Goal: Task Accomplishment & Management: Use online tool/utility

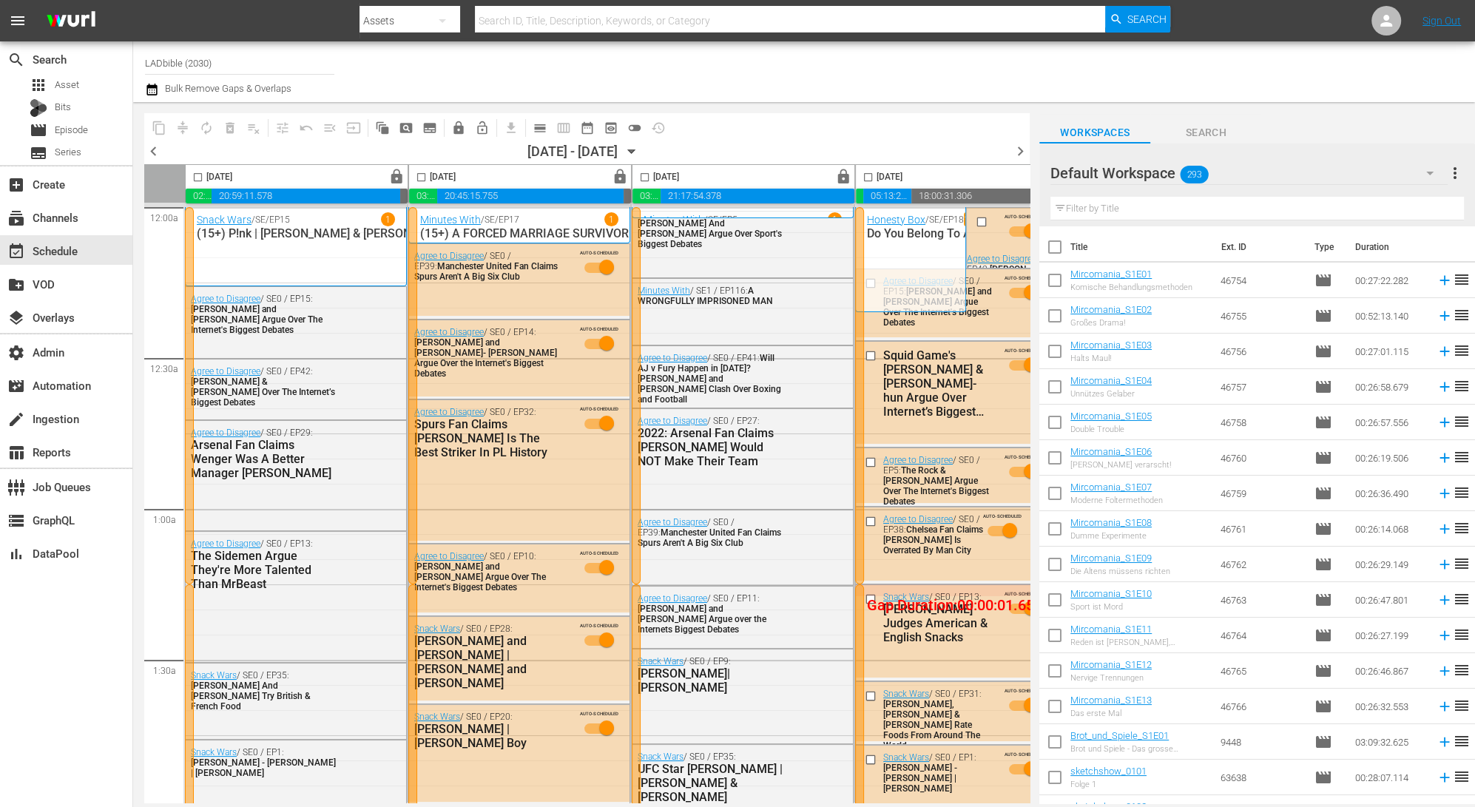
scroll to position [0, 723]
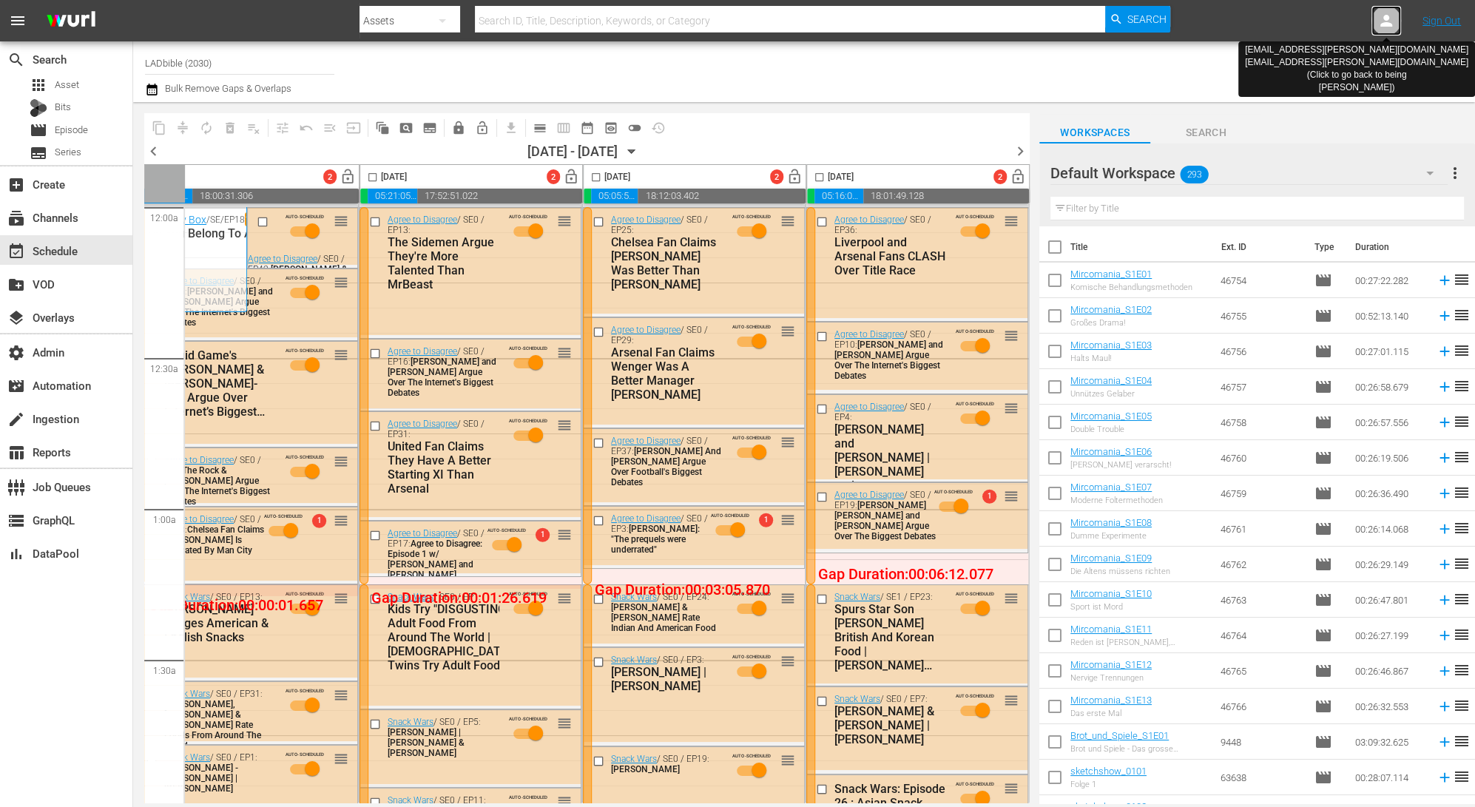
click at [1392, 28] on icon at bounding box center [1386, 21] width 18 height 18
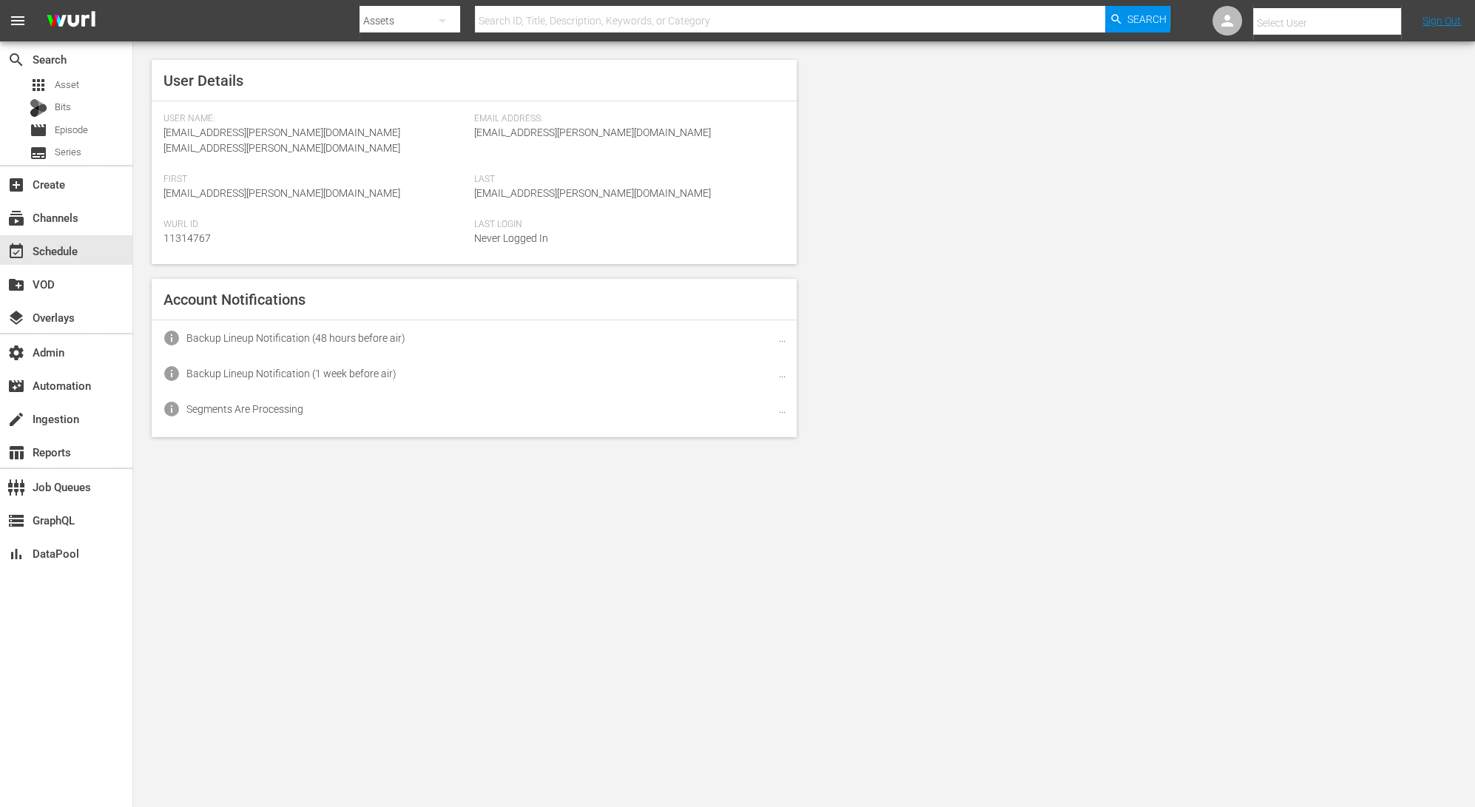
click at [1383, 25] on input "text" at bounding box center [1347, 23] width 189 height 36
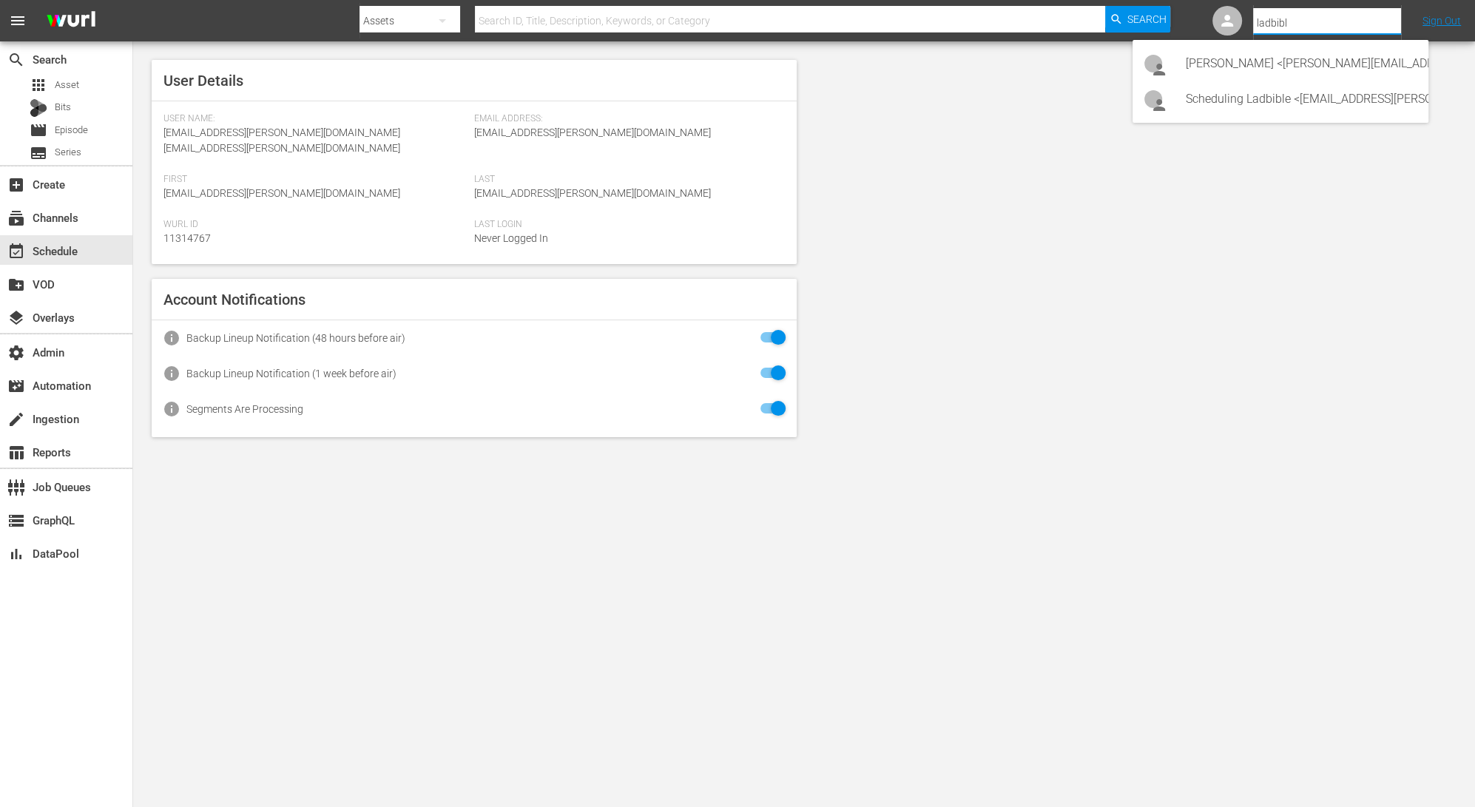
type input "ladbible"
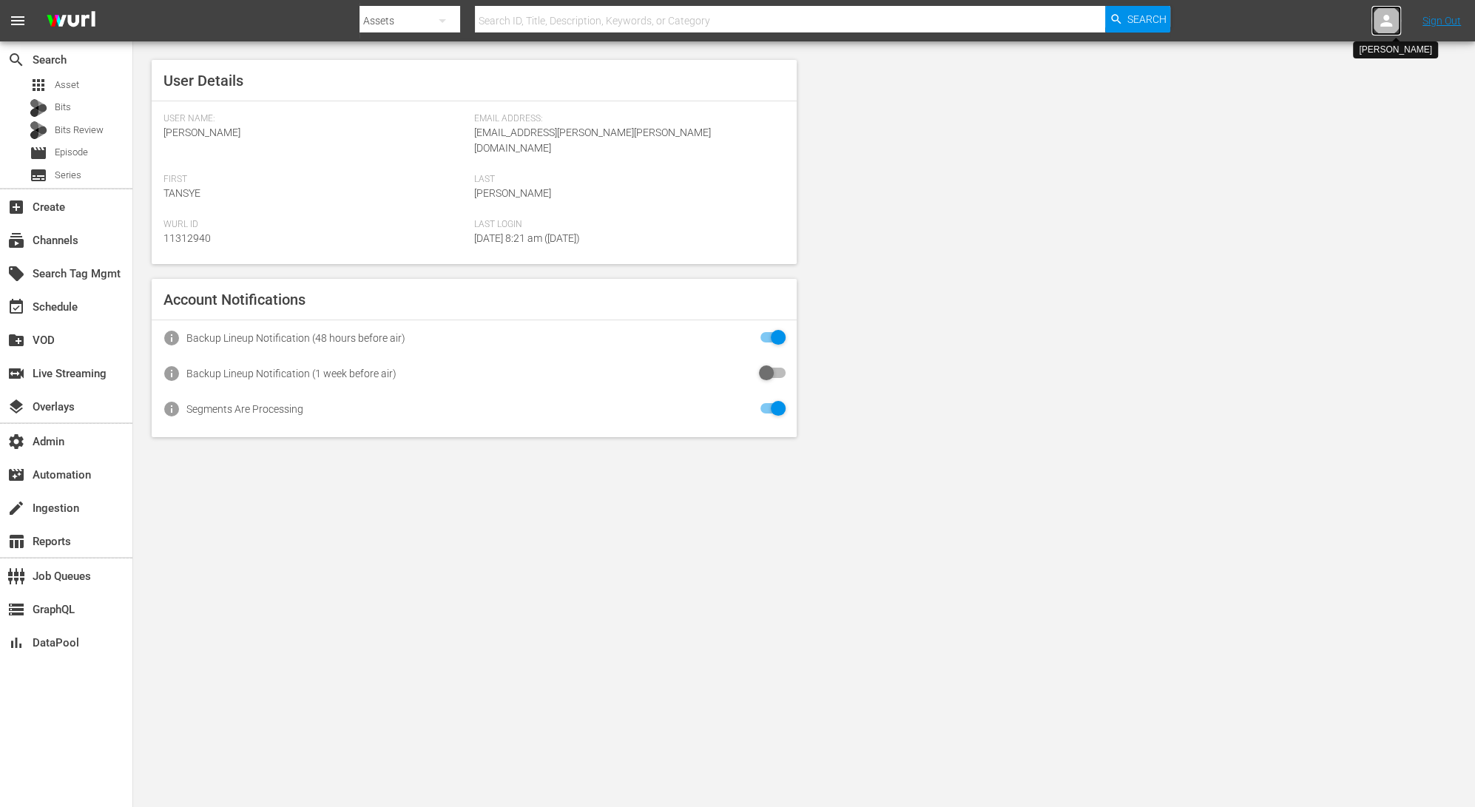
click at [1387, 12] on icon at bounding box center [1386, 21] width 18 height 18
click at [1331, 13] on input "text" at bounding box center [1347, 23] width 189 height 36
type input ";"
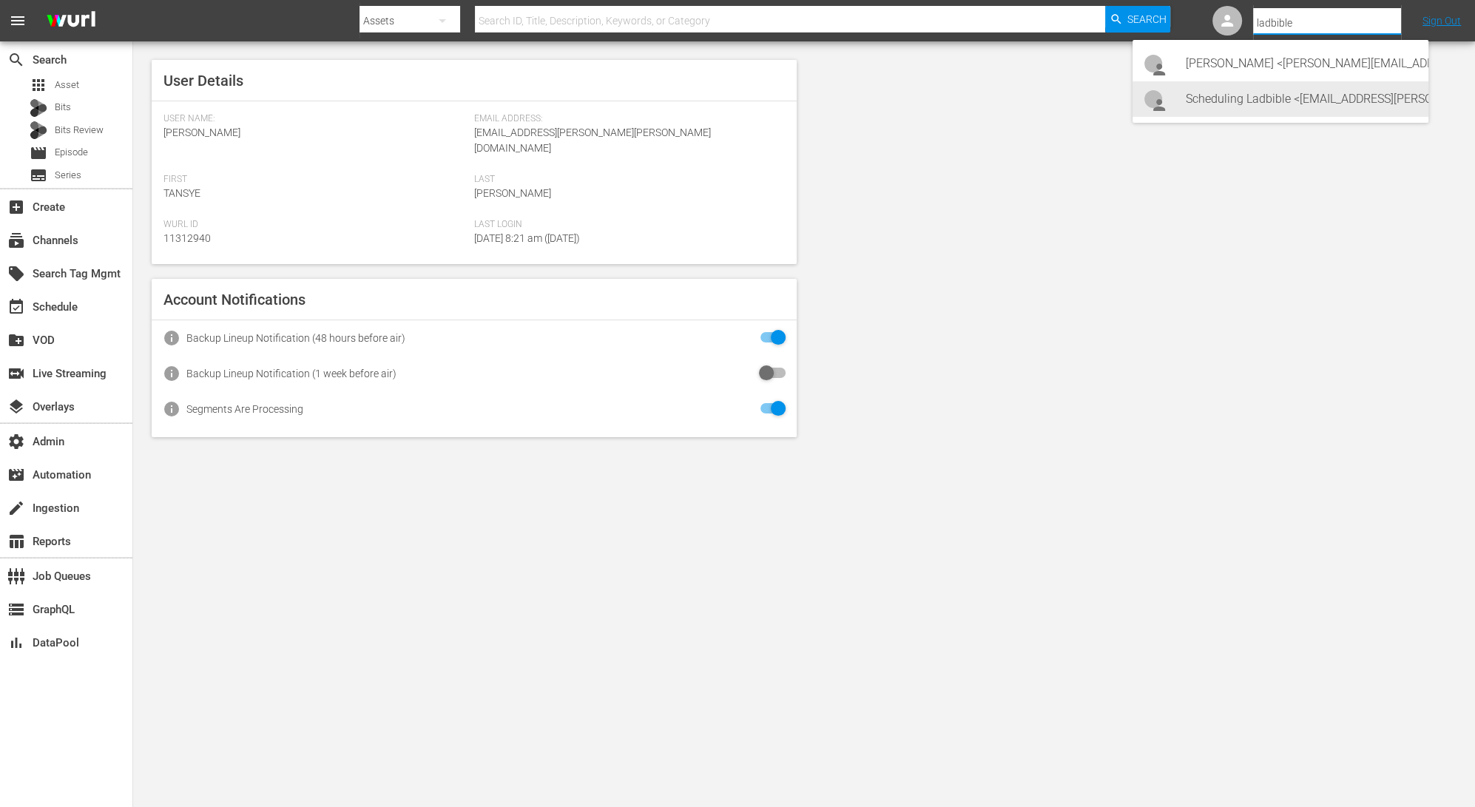
click at [1264, 95] on div "Scheduling Ladbible <[EMAIL_ADDRESS][PERSON_NAME][DOMAIN_NAME]>" at bounding box center [1301, 99] width 231 height 36
type input "Scheduling Ladbible (11314840)"
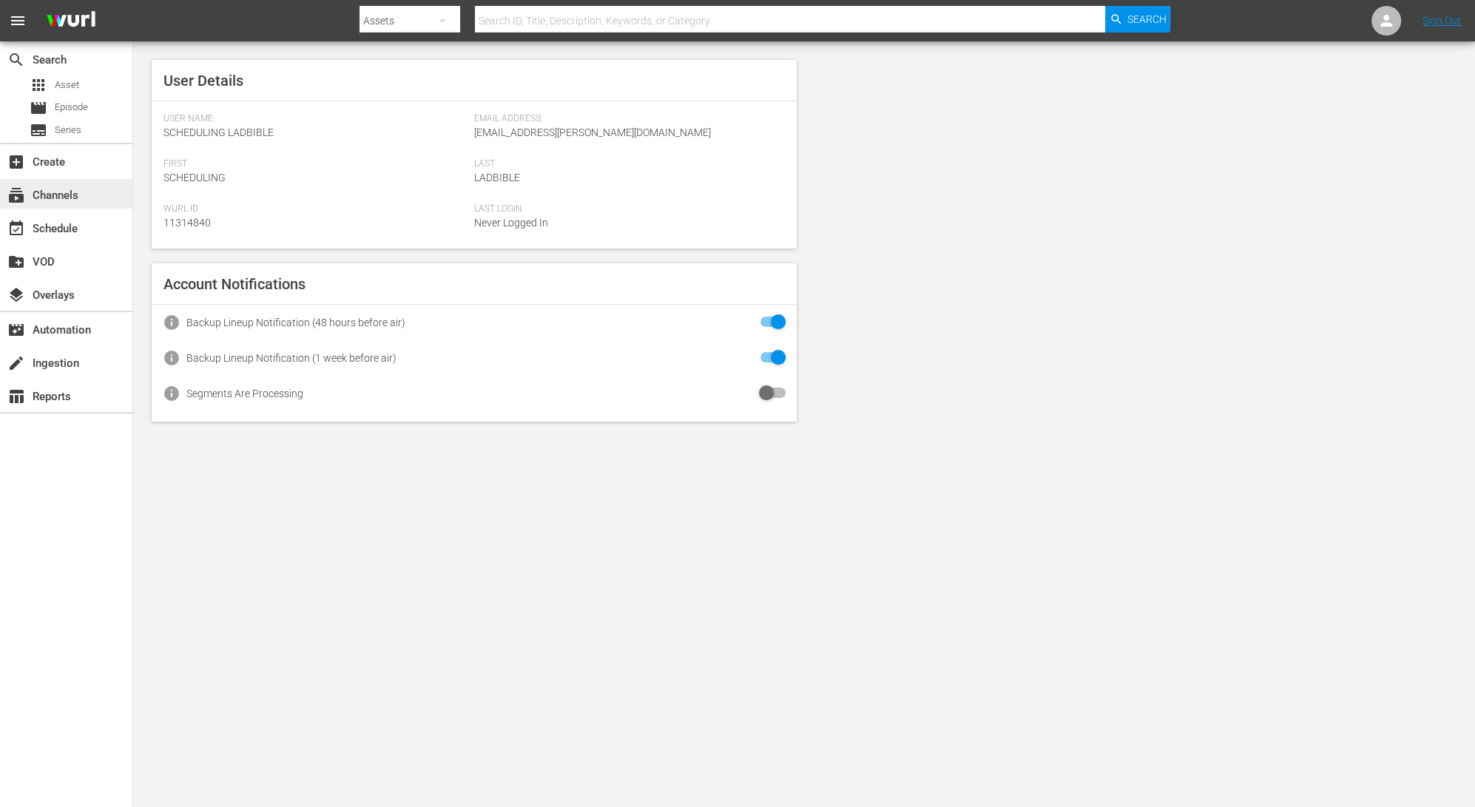
click at [69, 193] on div "subscriptions Channels" at bounding box center [41, 192] width 83 height 13
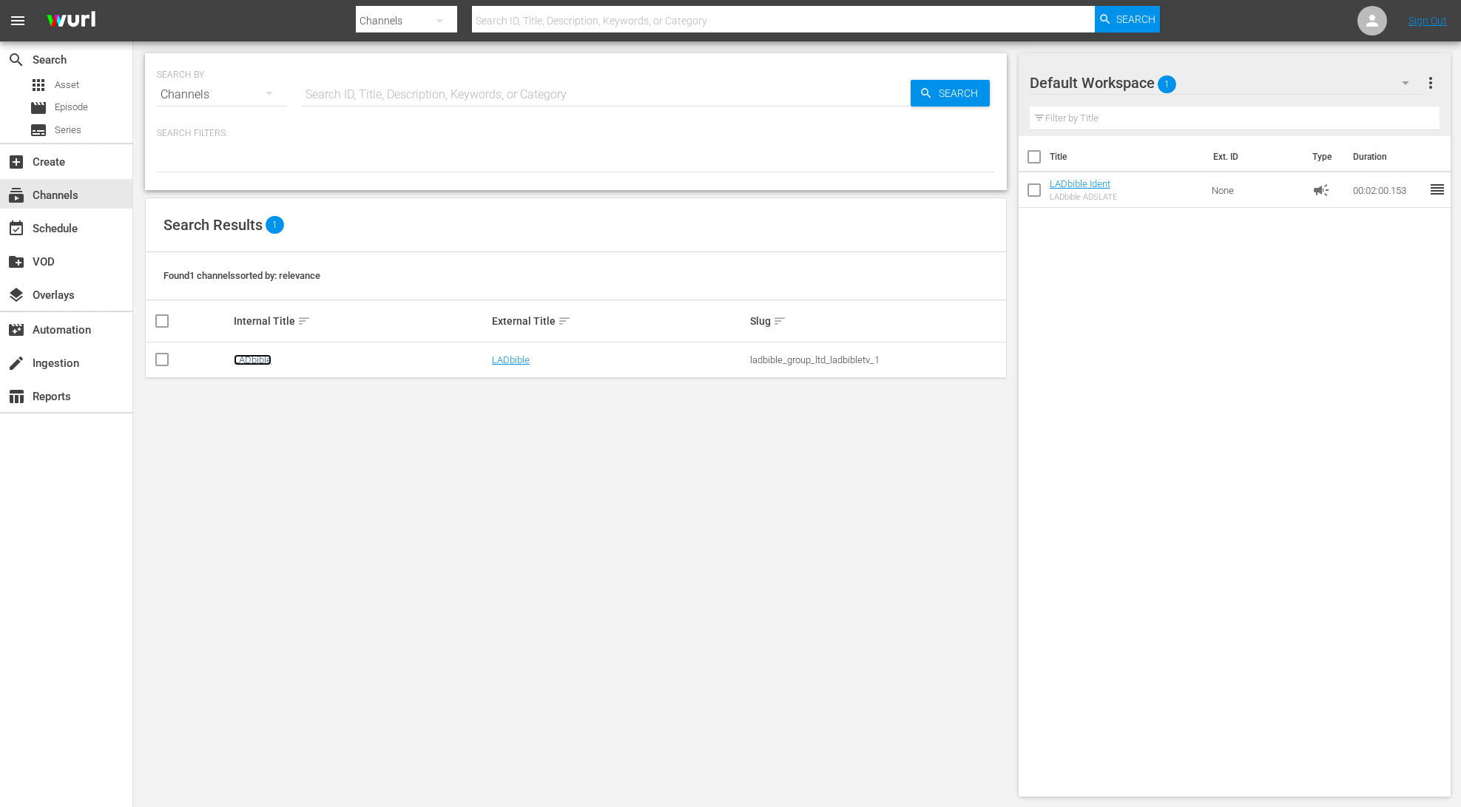
click at [242, 360] on link "LADbible" at bounding box center [253, 359] width 38 height 11
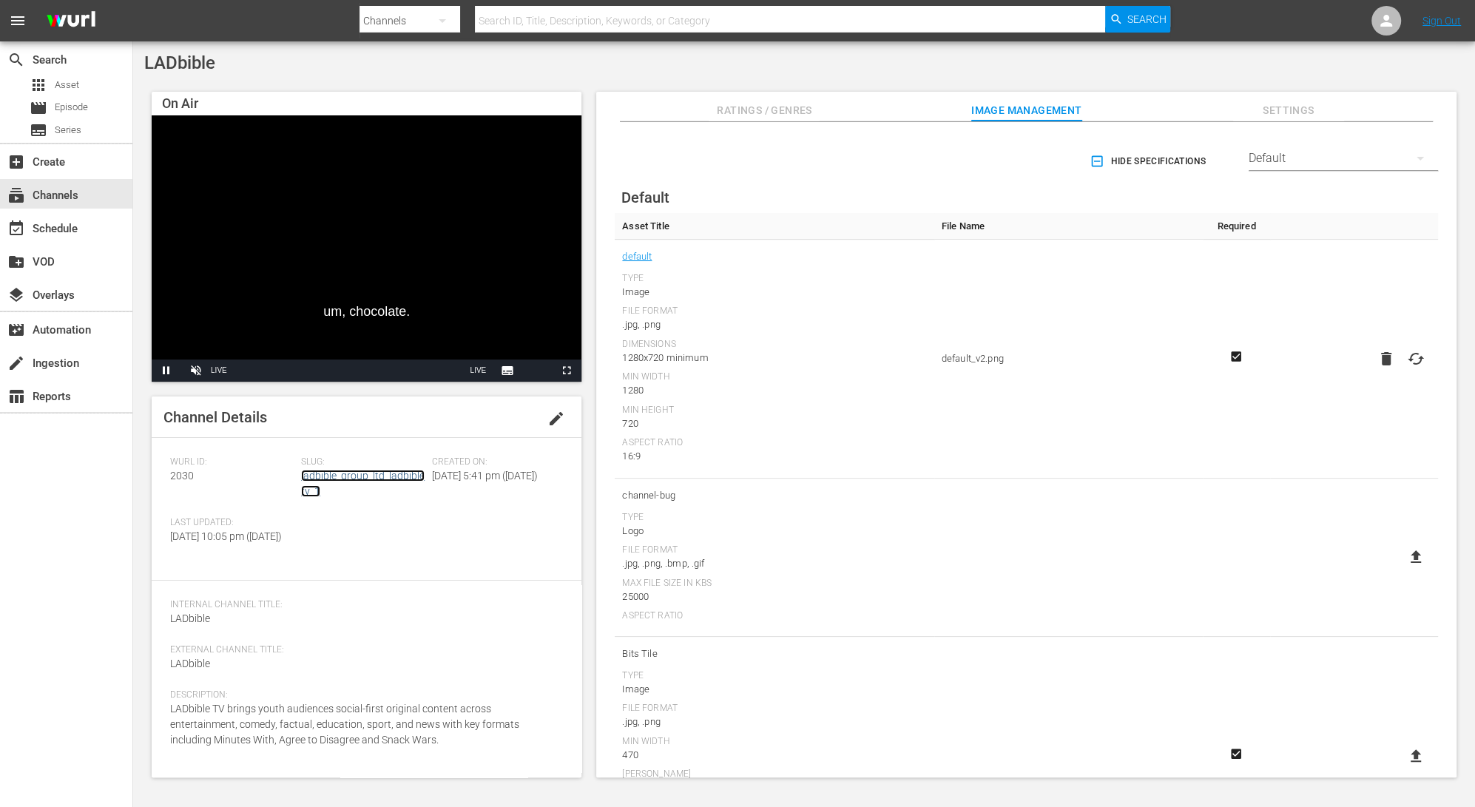
click at [354, 474] on link "ladbible_group_ltd_ladbibletv_1" at bounding box center [363, 483] width 124 height 27
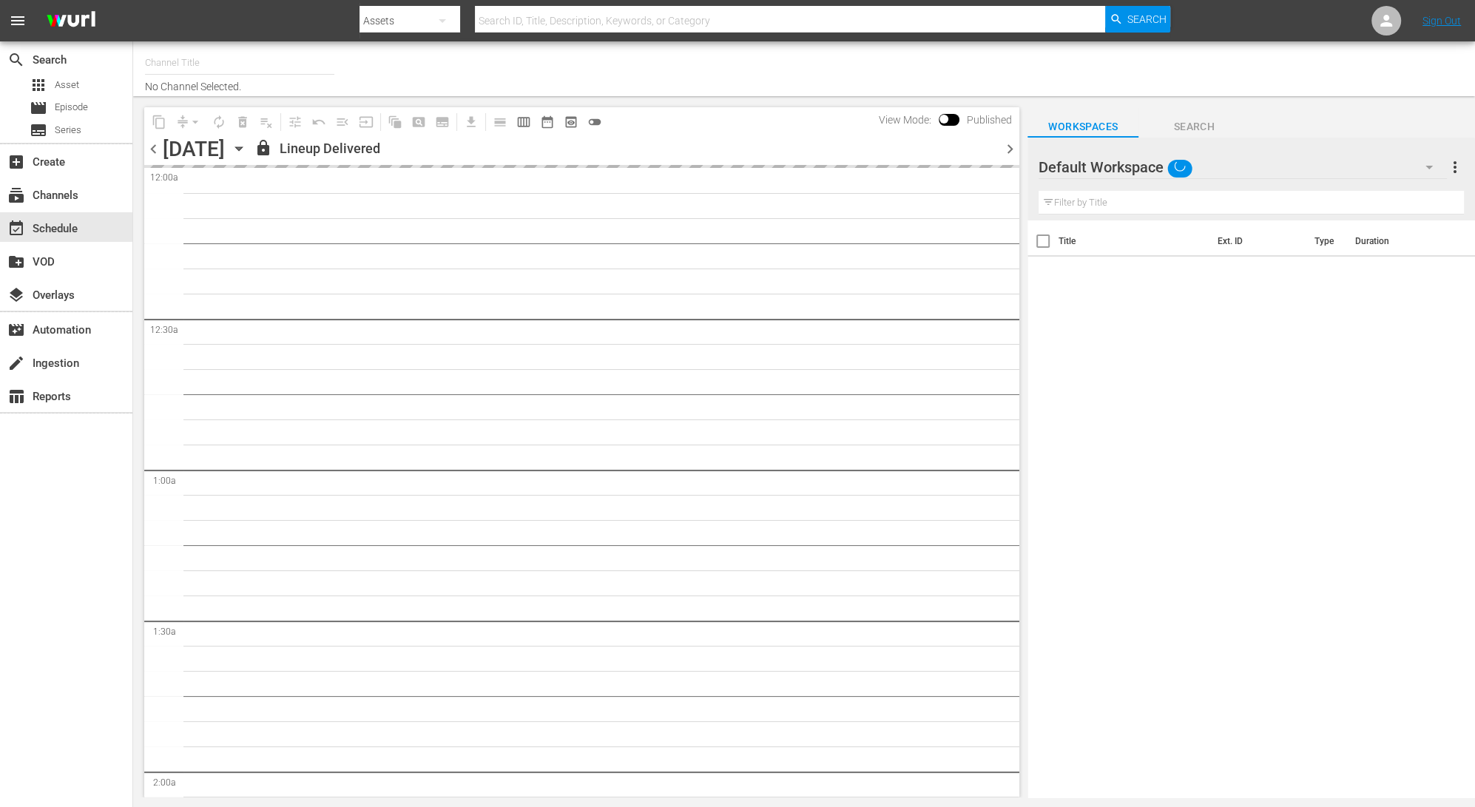
type input "LADbible (2030)"
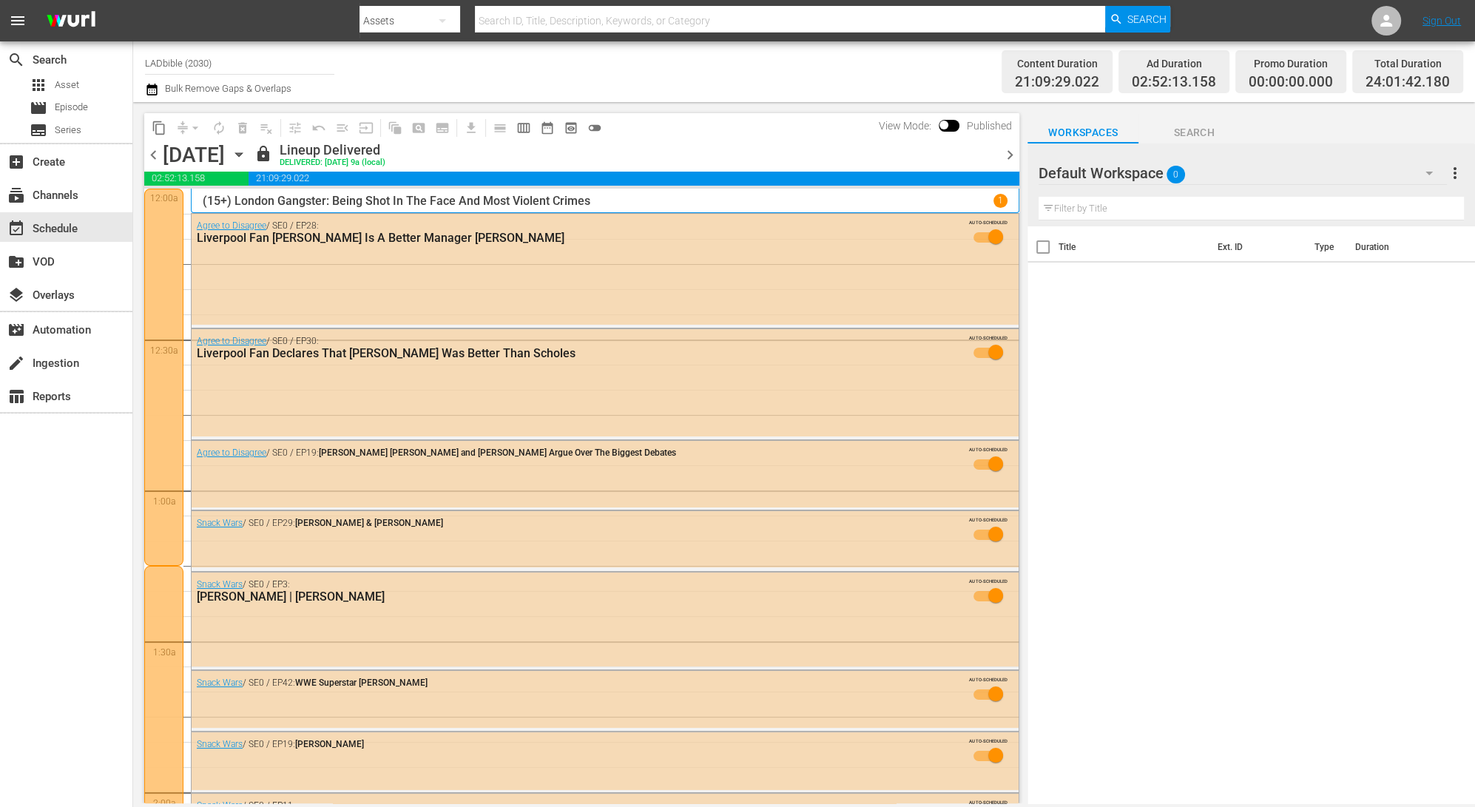
click at [1252, 172] on div "Default Workspace 0" at bounding box center [1243, 172] width 408 height 41
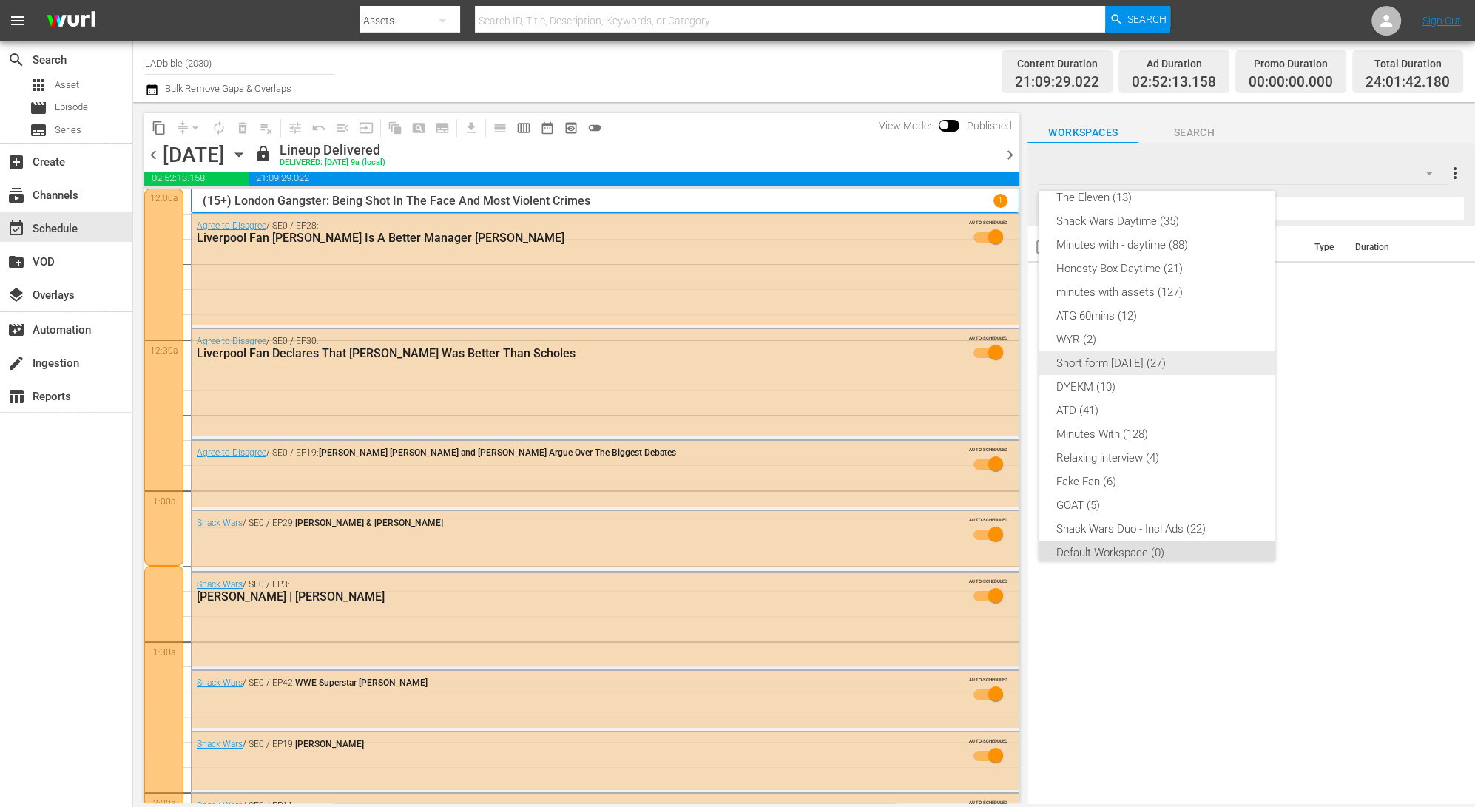
scroll to position [126, 0]
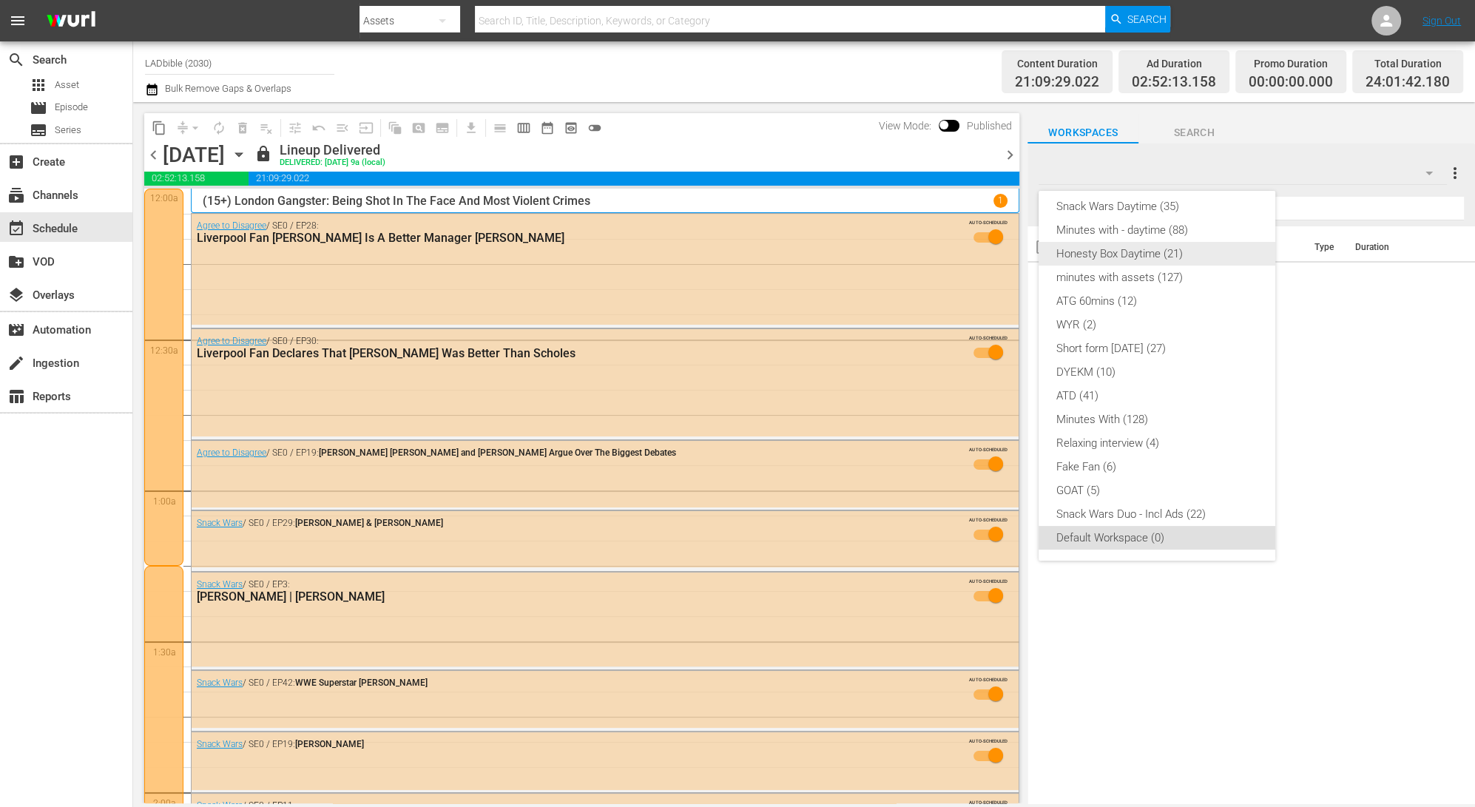
click at [1232, 251] on div "Honesty Box Daytime (21)" at bounding box center [1156, 254] width 201 height 24
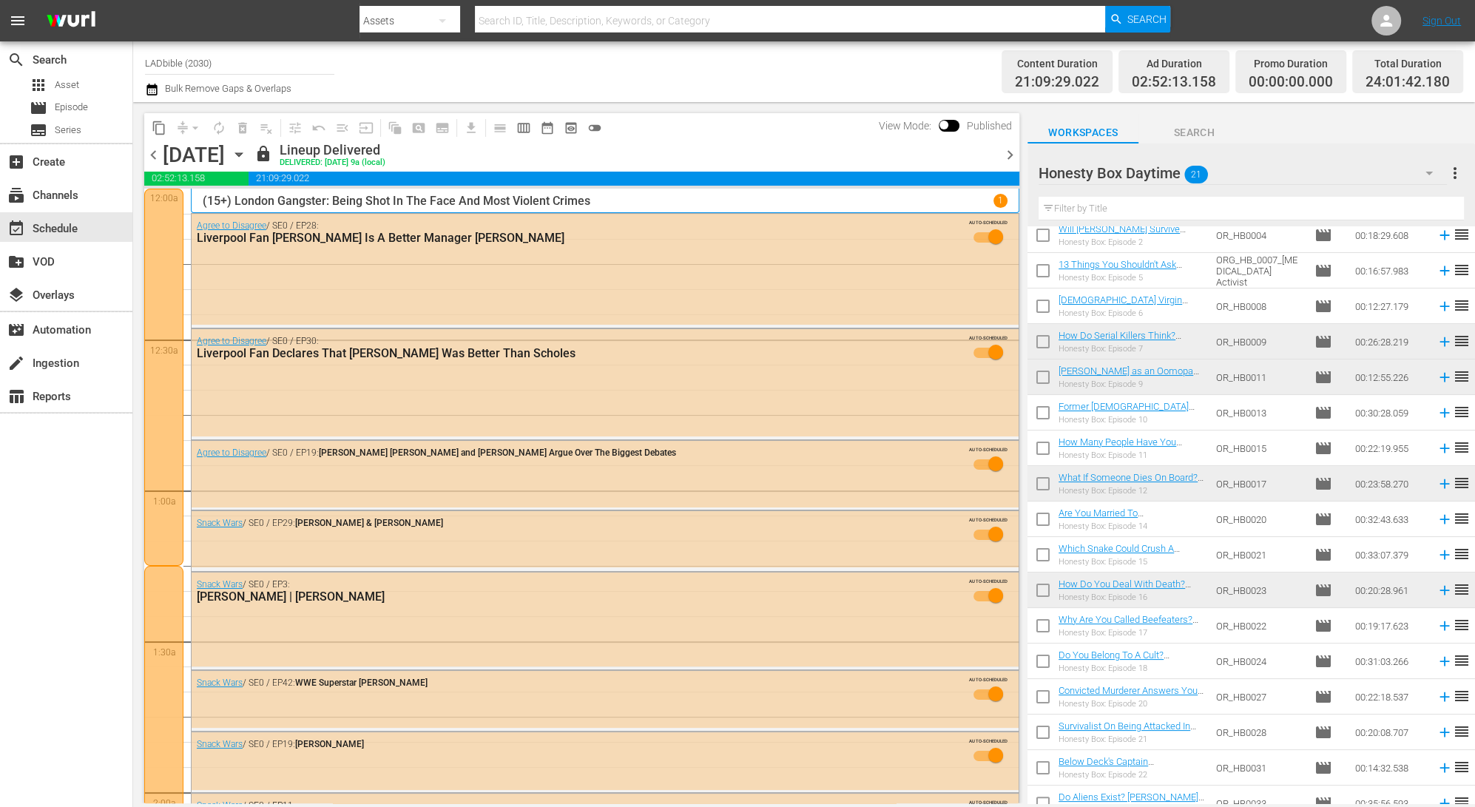
scroll to position [202, 0]
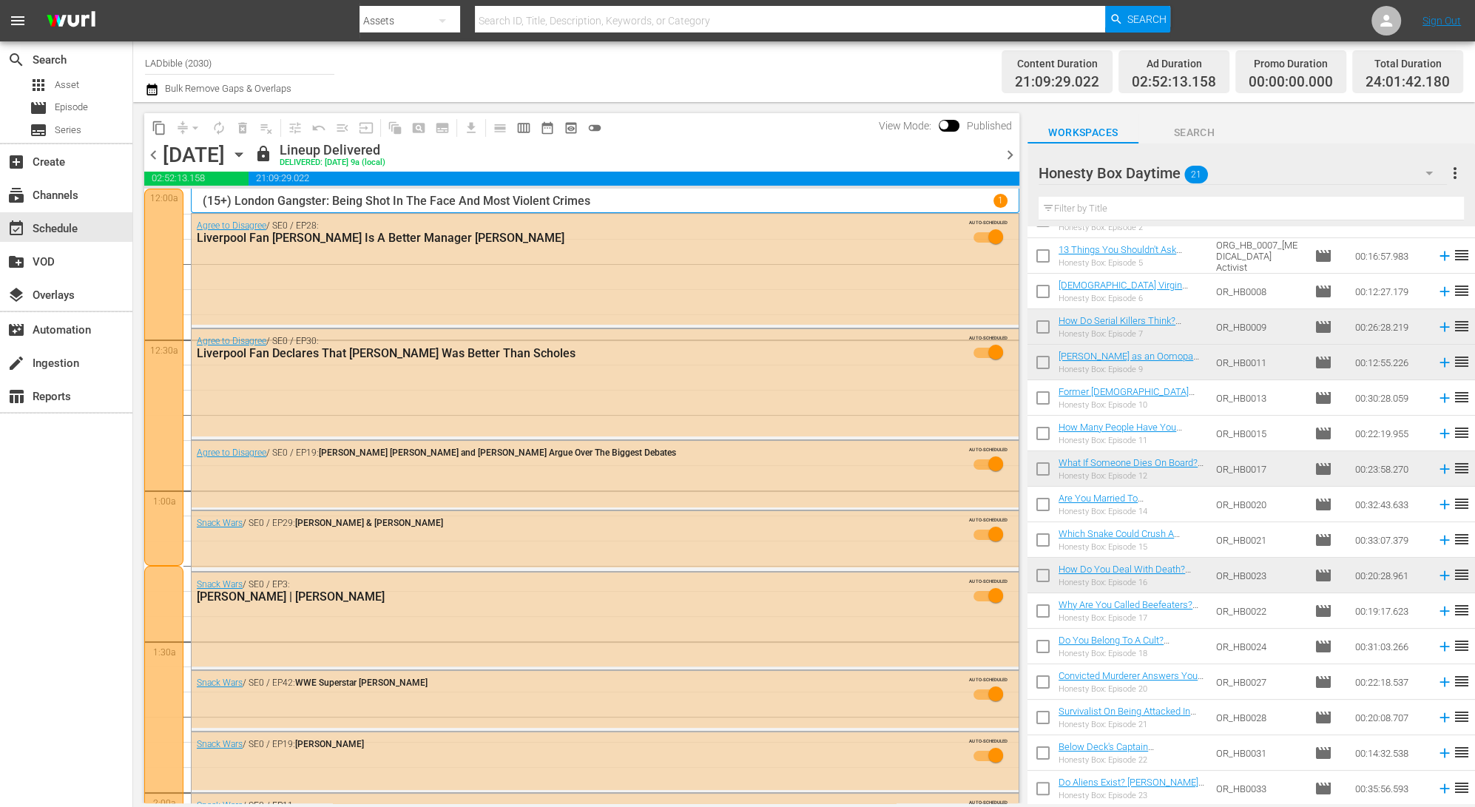
click at [1013, 153] on span "chevron_right" at bounding box center [1010, 155] width 18 height 18
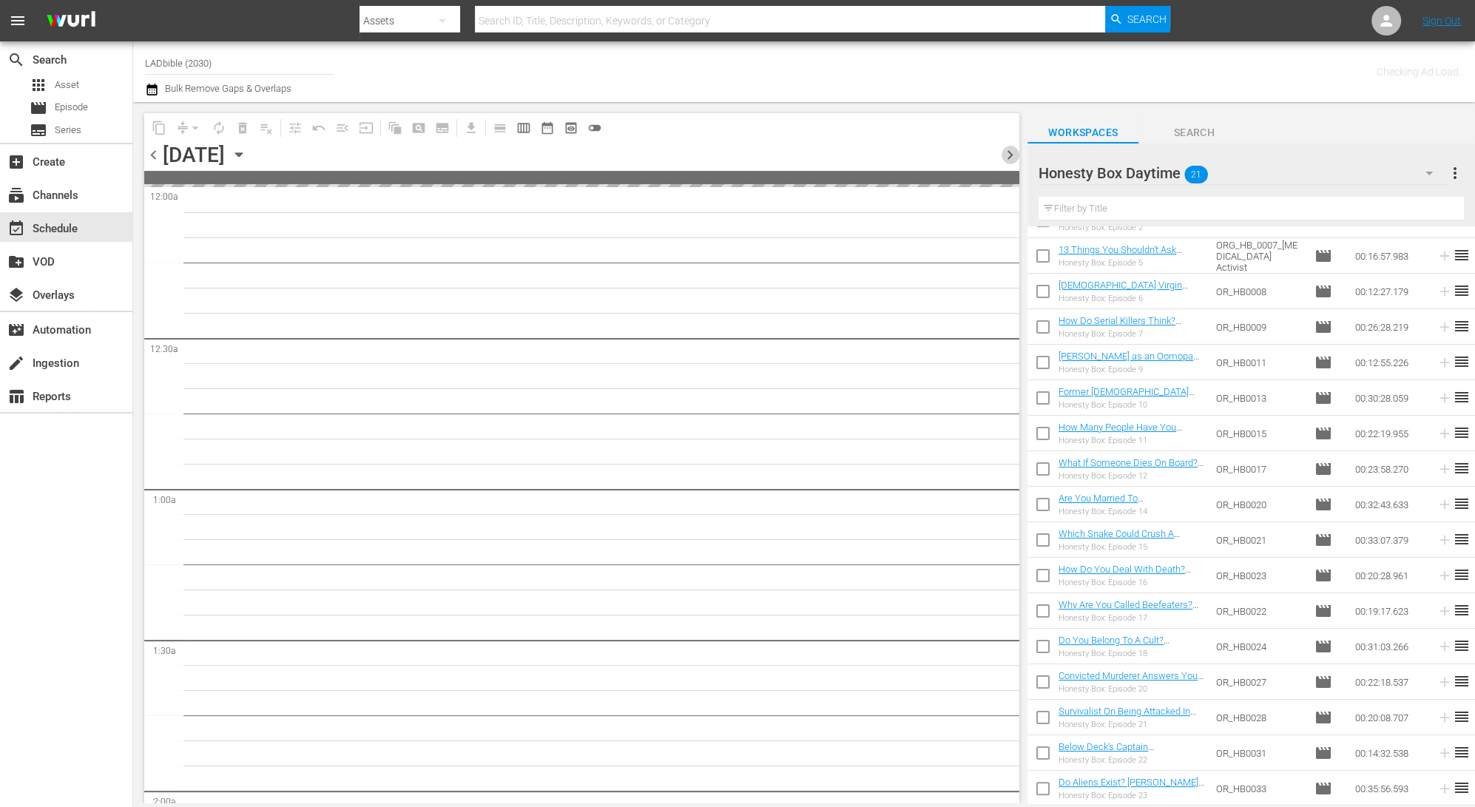
click at [1013, 153] on span "chevron_right" at bounding box center [1010, 155] width 18 height 18
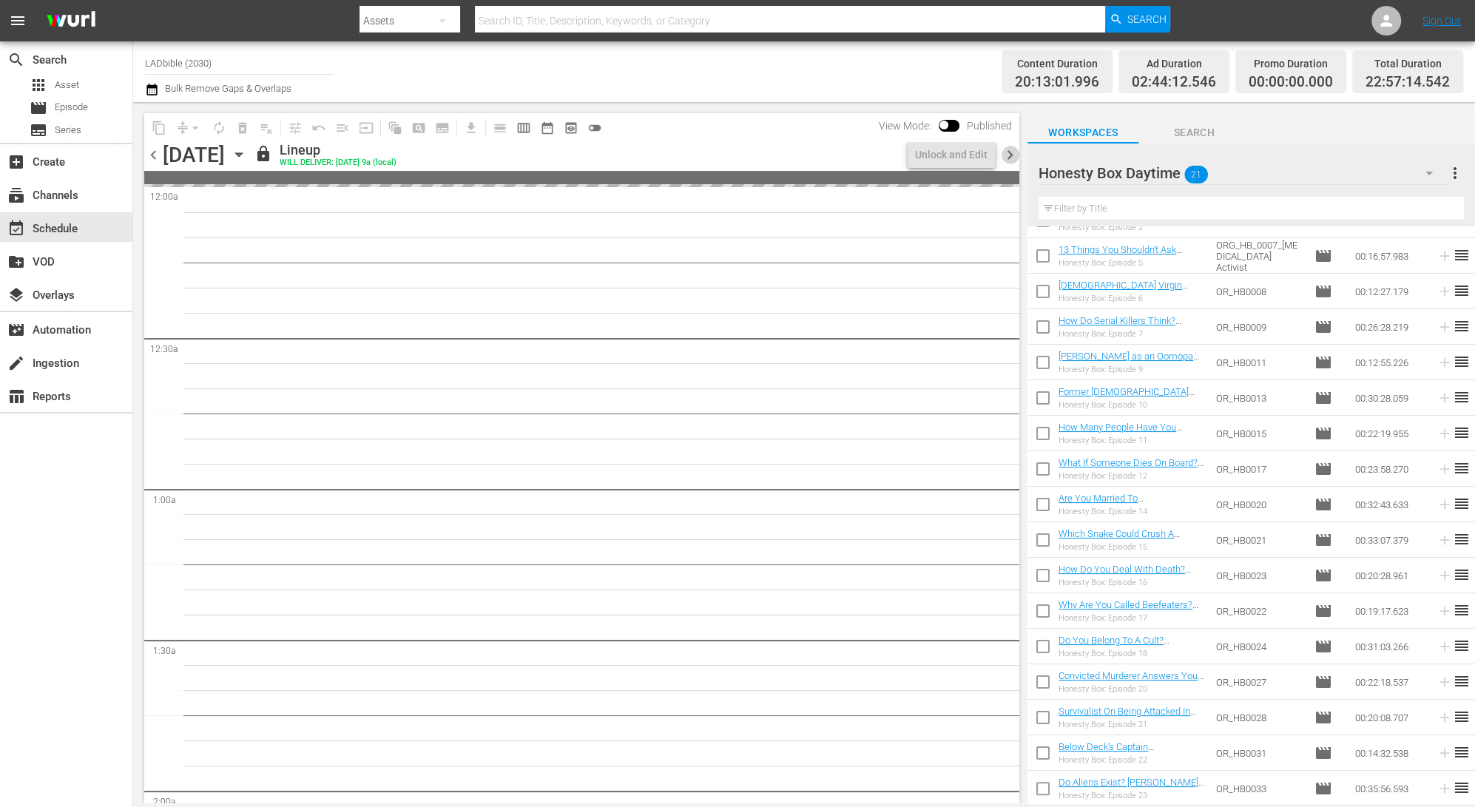
click at [1013, 153] on span "chevron_right" at bounding box center [1010, 155] width 18 height 18
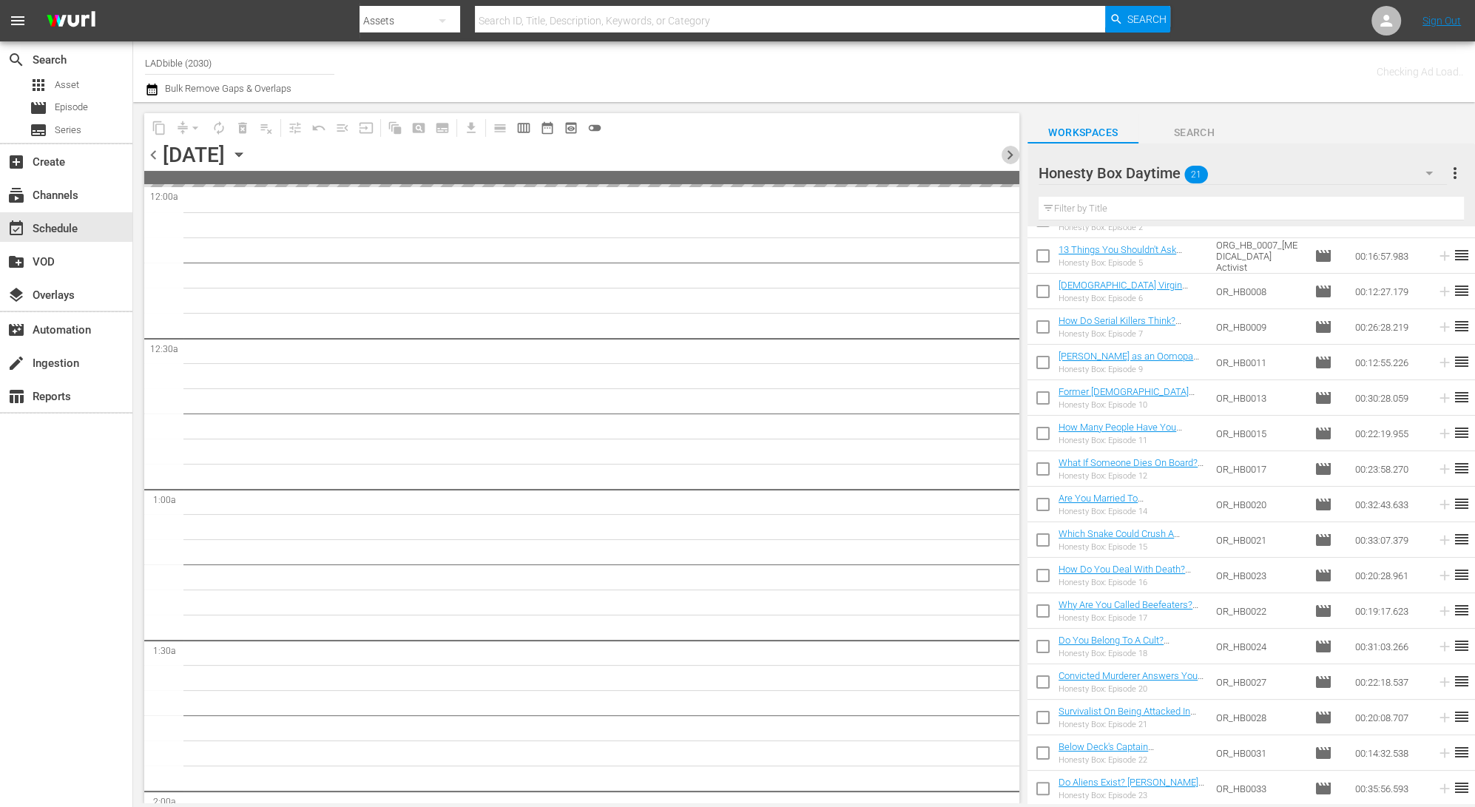
click at [1013, 153] on span "chevron_right" at bounding box center [1010, 155] width 18 height 18
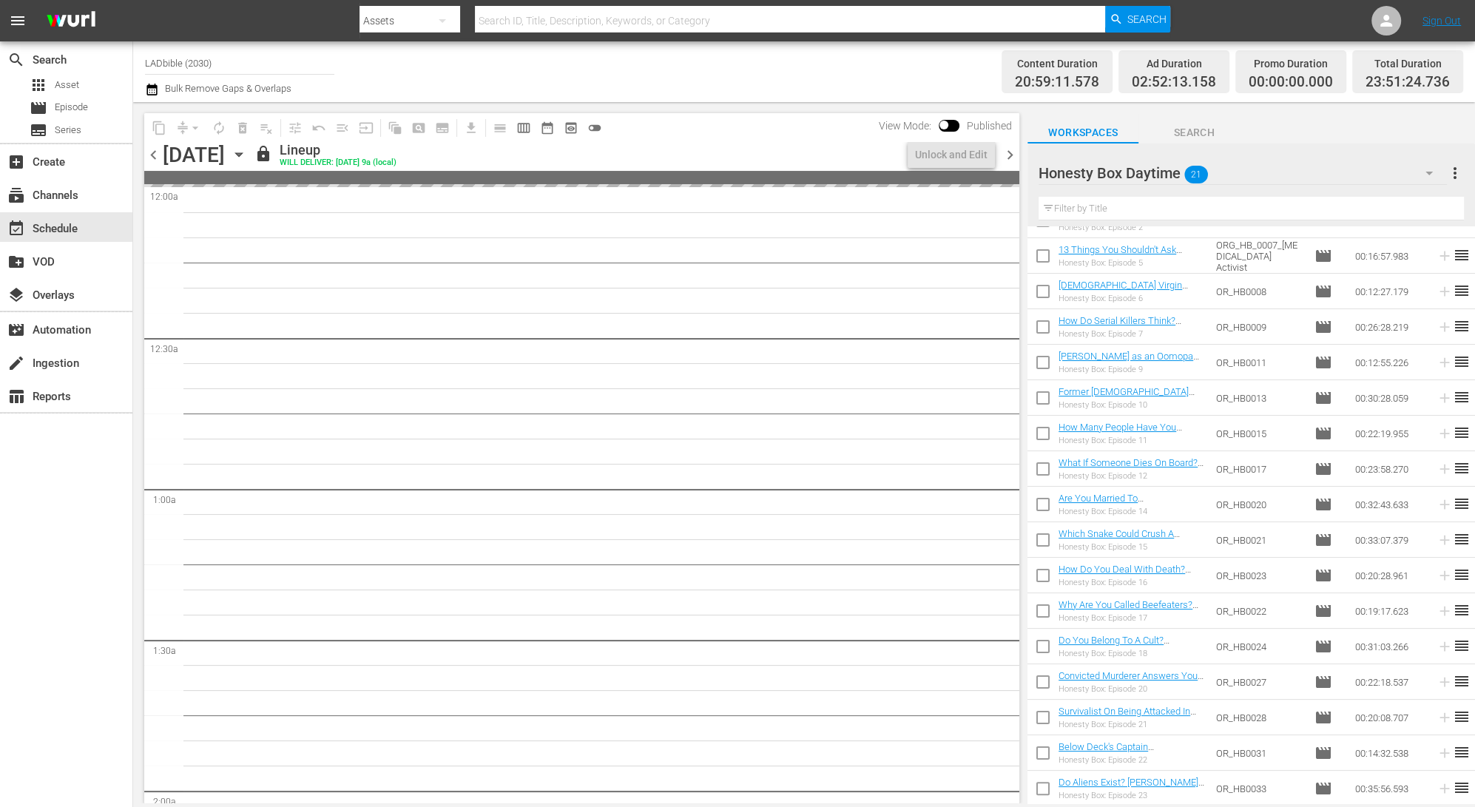
click at [1013, 153] on span "chevron_right" at bounding box center [1010, 155] width 18 height 18
click at [1012, 158] on span "chevron_right" at bounding box center [1010, 155] width 18 height 18
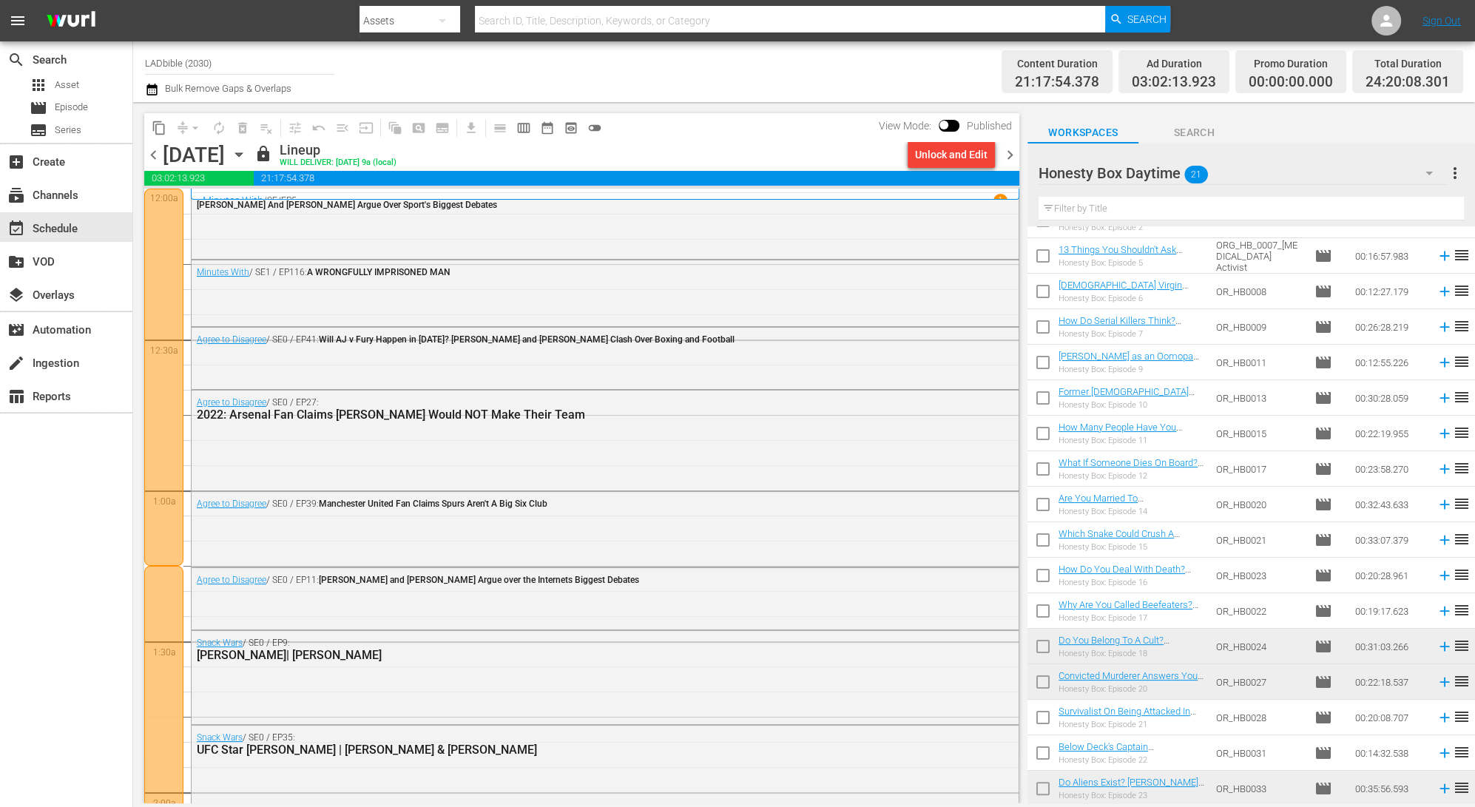
click at [1013, 150] on span "chevron_right" at bounding box center [1010, 155] width 18 height 18
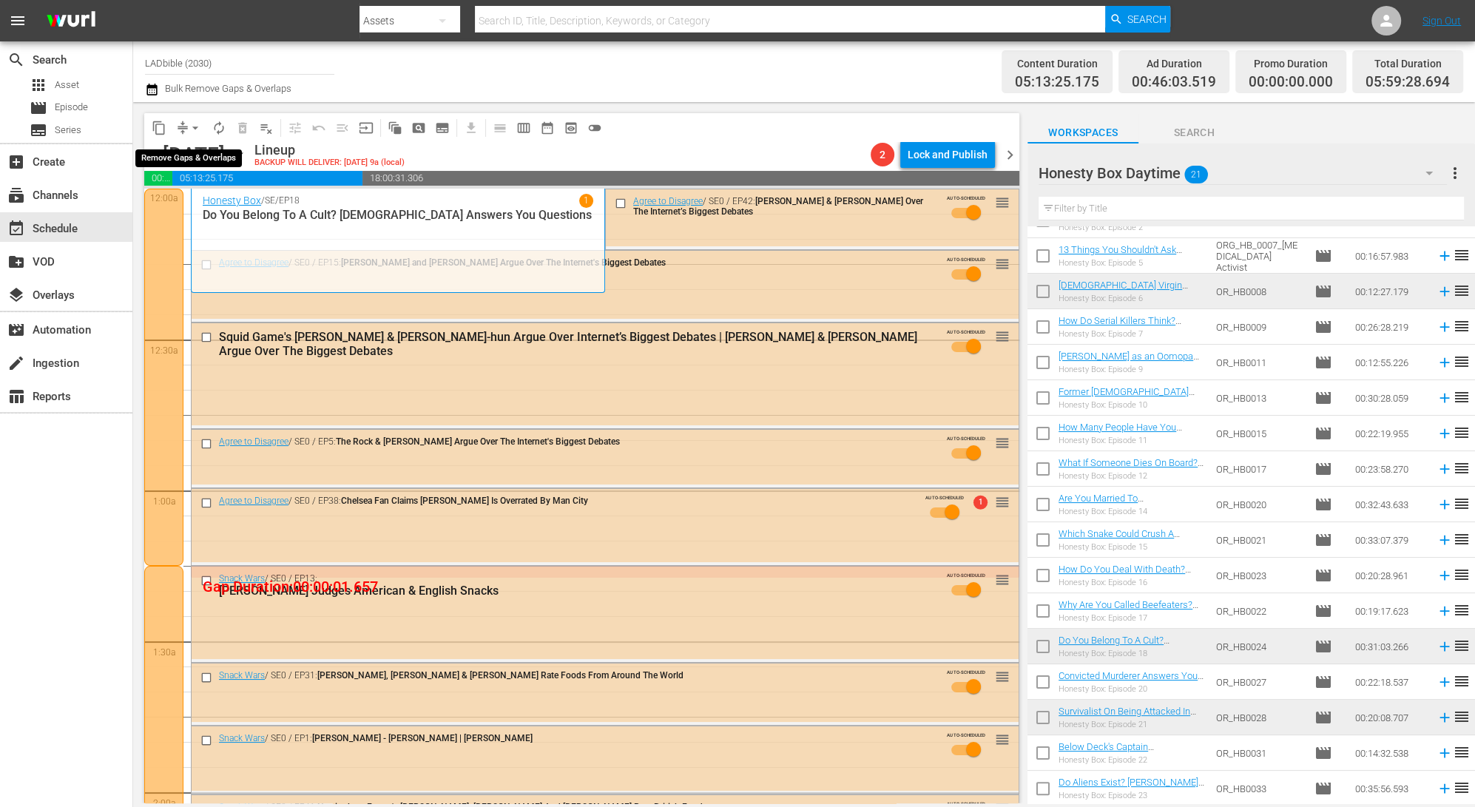
click at [181, 129] on span "compress" at bounding box center [182, 128] width 15 height 15
click at [186, 119] on button "arrow_drop_down" at bounding box center [195, 128] width 24 height 24
click at [226, 198] on li "Align to End of Previous Day" at bounding box center [195, 206] width 155 height 24
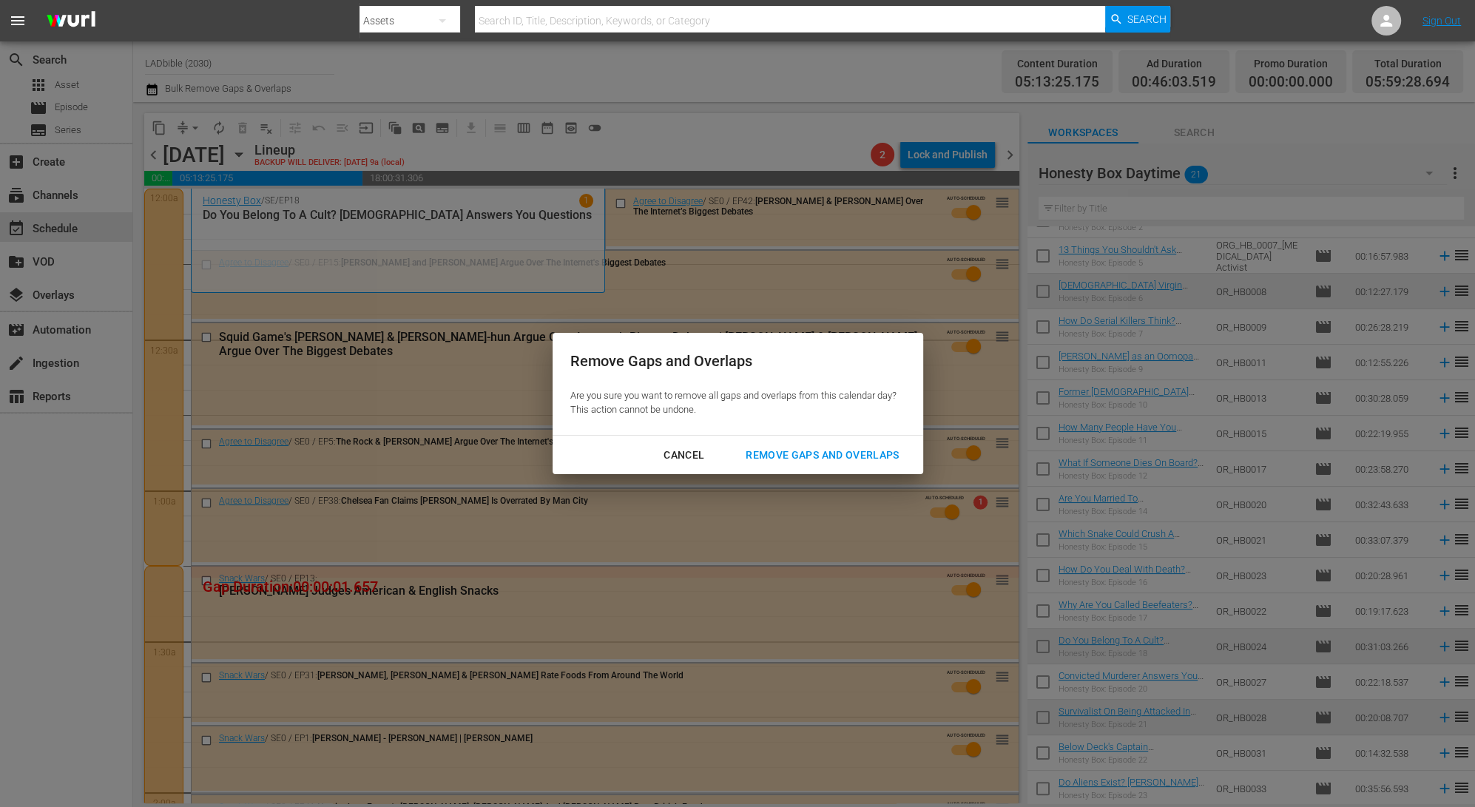
click at [777, 448] on div "Remove Gaps and Overlaps" at bounding box center [822, 455] width 177 height 18
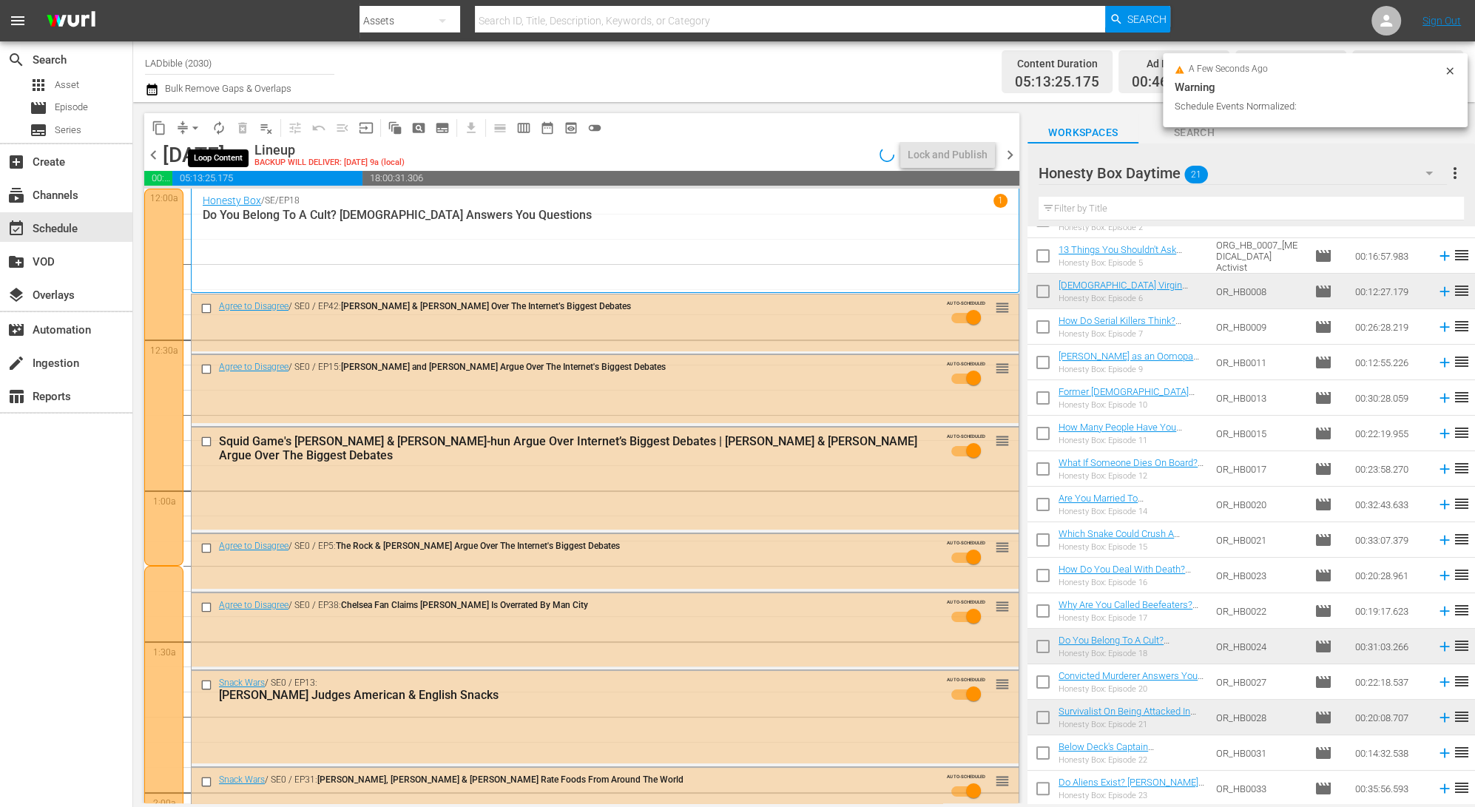
click at [223, 127] on span "autorenew_outlined" at bounding box center [219, 128] width 15 height 15
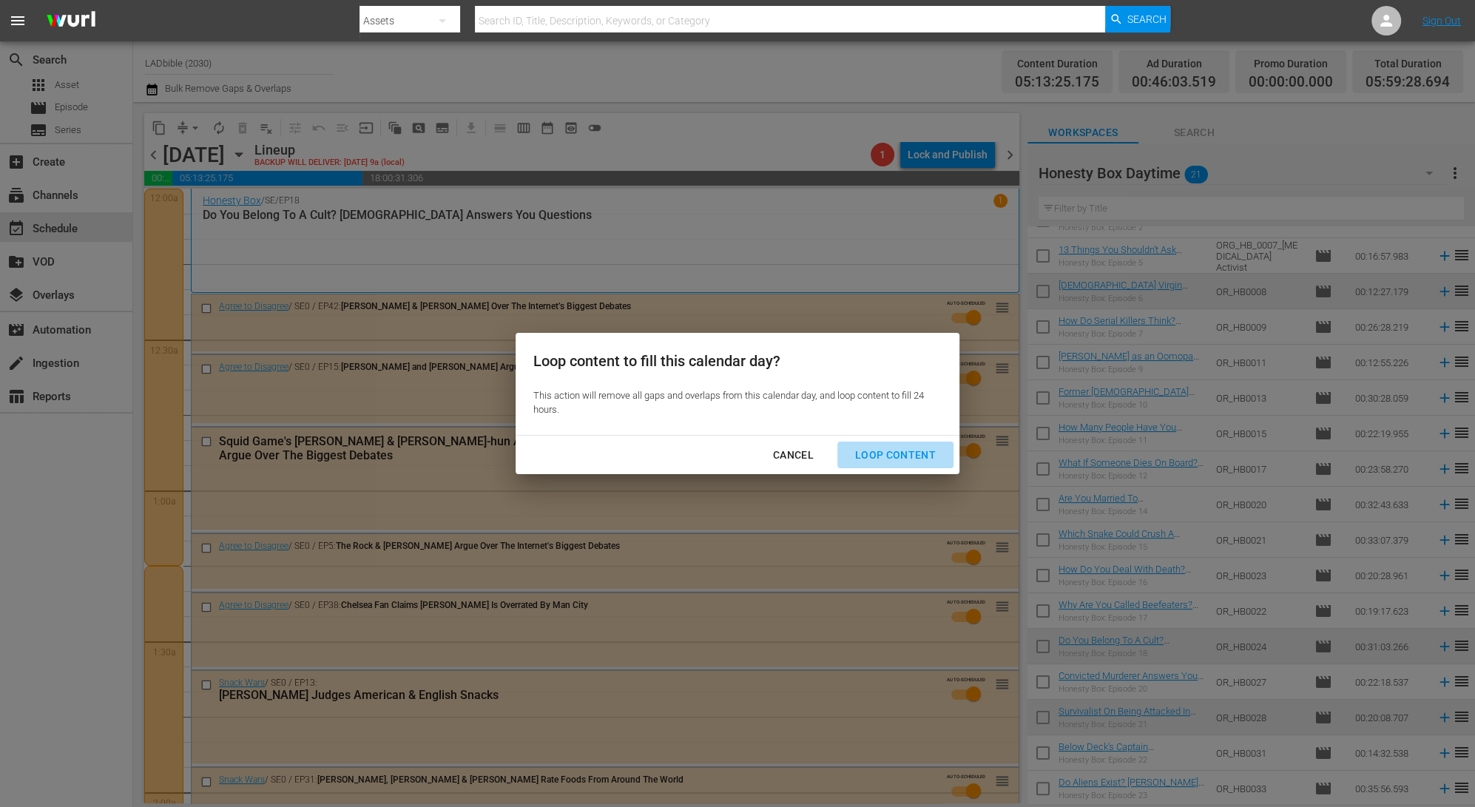
click at [902, 454] on div "Loop Content" at bounding box center [895, 455] width 104 height 18
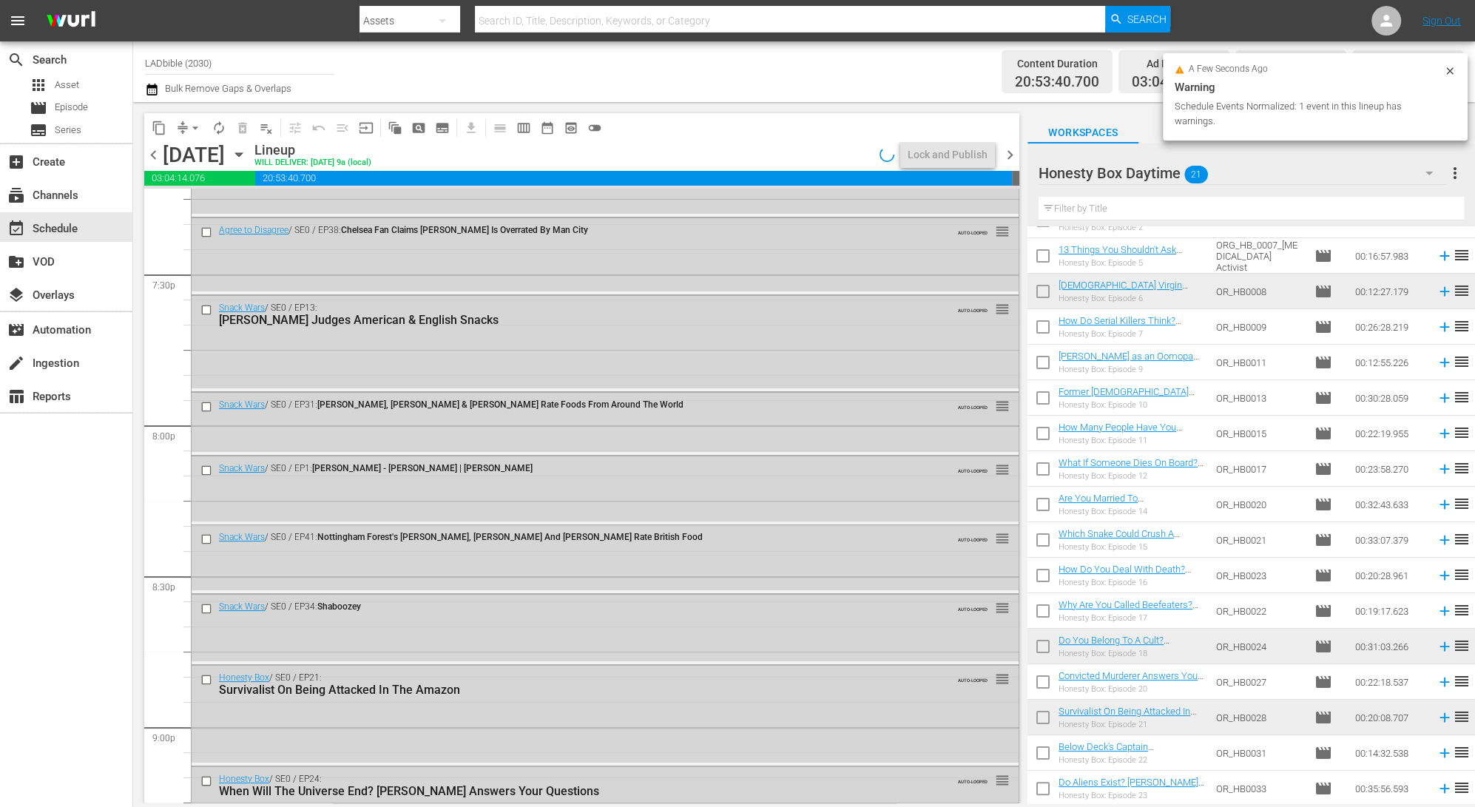
scroll to position [6722, 0]
